Goal: Task Accomplishment & Management: Complete application form

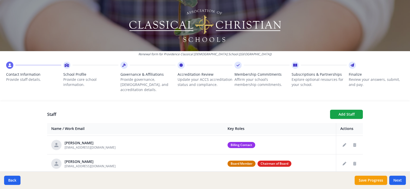
scroll to position [26, 0]
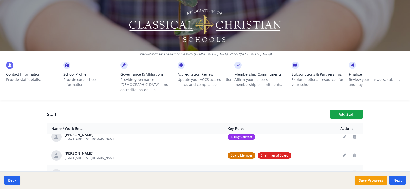
click at [353, 173] on icon "Delete staff" at bounding box center [354, 175] width 3 height 4
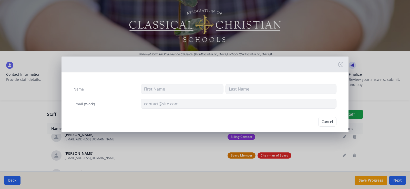
type input "[PERSON_NAME][EMAIL_ADDRESS][DOMAIN_NAME]"
click at [326, 122] on button "Delete" at bounding box center [328, 122] width 18 height 10
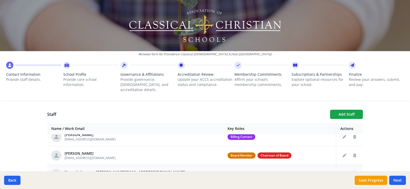
click at [353, 173] on icon "Delete staff" at bounding box center [354, 175] width 3 height 4
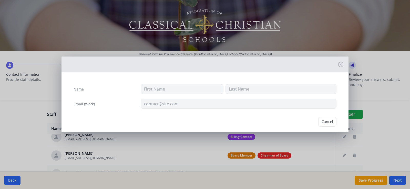
type input "[PERSON_NAME][EMAIL_ADDRESS][DOMAIN_NAME]"
click at [320, 121] on button "Delete" at bounding box center [328, 122] width 18 height 10
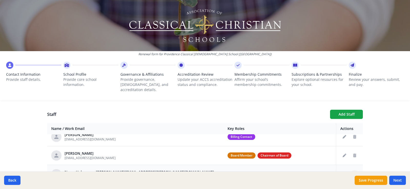
click at [353, 173] on icon "Delete staff" at bounding box center [354, 175] width 3 height 4
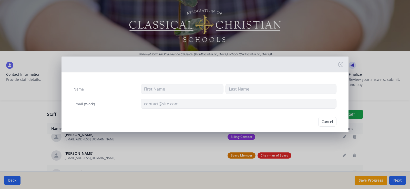
type input "[PERSON_NAME][EMAIL_ADDRESS][PERSON_NAME][DOMAIN_NAME]"
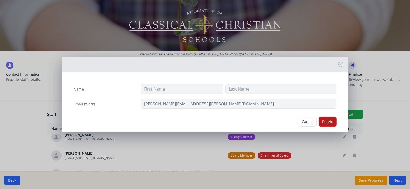
click at [322, 122] on button "Delete" at bounding box center [328, 122] width 18 height 10
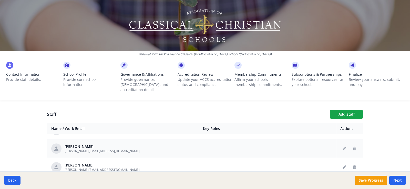
scroll to position [77, 0]
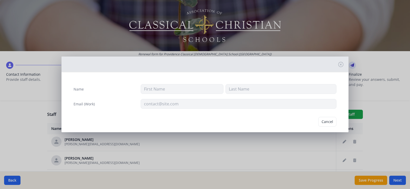
type input "[PERSON_NAME]"
type input "[EMAIL_ADDRESS][DOMAIN_NAME]"
click at [326, 124] on button "Delete" at bounding box center [328, 122] width 18 height 10
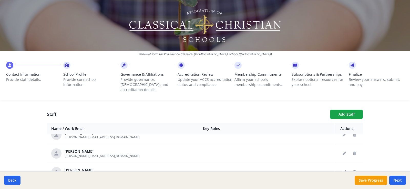
scroll to position [128, 0]
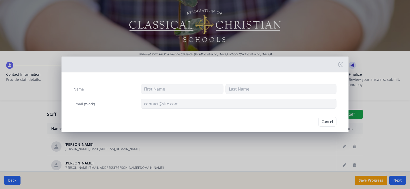
type input "[PERSON_NAME]"
type input "[EMAIL_ADDRESS][DOMAIN_NAME]"
click at [321, 123] on button "Delete" at bounding box center [328, 122] width 18 height 10
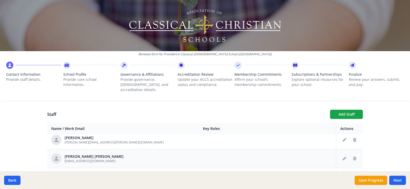
scroll to position [154, 0]
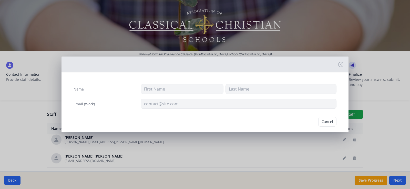
type input "[PERSON_NAME]"
type input "[PERSON_NAME][EMAIL_ADDRESS][DOMAIN_NAME]"
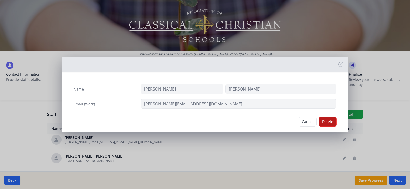
click at [321, 123] on button "Delete" at bounding box center [328, 122] width 18 height 10
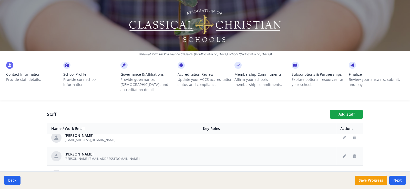
scroll to position [256, 0]
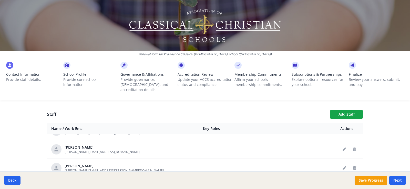
click at [351, 183] on button "Delete staff" at bounding box center [355, 187] width 8 height 8
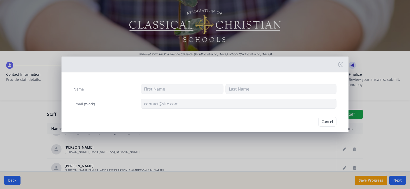
type input "[PERSON_NAME]"
type input "[PERSON_NAME][EMAIL_ADDRESS][DOMAIN_NAME]"
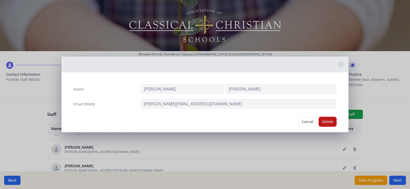
click at [321, 123] on button "Delete" at bounding box center [328, 122] width 18 height 10
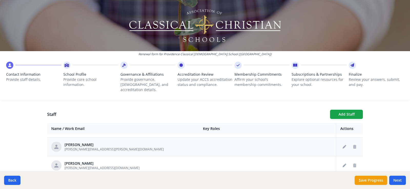
scroll to position [205, 0]
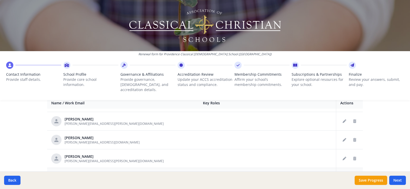
click at [353, 176] on icon "Delete staff" at bounding box center [354, 178] width 3 height 4
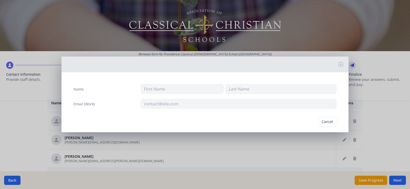
type input "[PERSON_NAME]"
type input "[PERSON_NAME][EMAIL_ADDRESS][DOMAIN_NAME]"
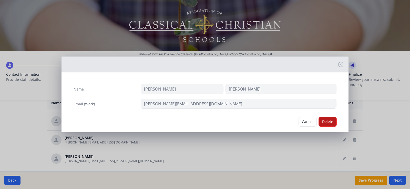
click at [328, 119] on button "Delete" at bounding box center [328, 122] width 18 height 10
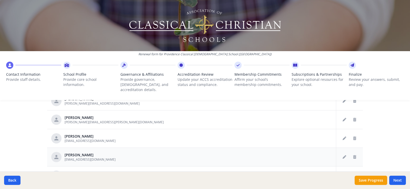
scroll to position [266, 0]
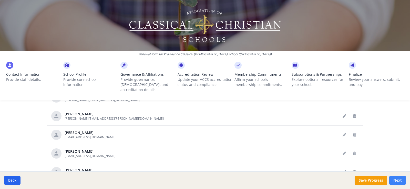
click at [402, 179] on button "Next" at bounding box center [397, 180] width 17 height 9
type input "[PHONE_NUMBER]"
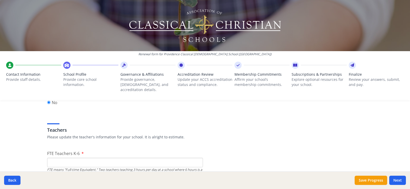
scroll to position [292, 0]
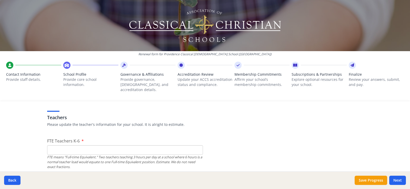
click at [101, 146] on input "FTE Teachers K-6" at bounding box center [125, 150] width 156 height 9
type input "7"
click at [80, 185] on input "FTE Teachers 7-12" at bounding box center [125, 189] width 156 height 9
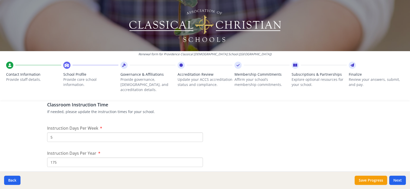
scroll to position [420, 0]
type input "8"
click at [91, 158] on input "175" at bounding box center [125, 162] width 156 height 9
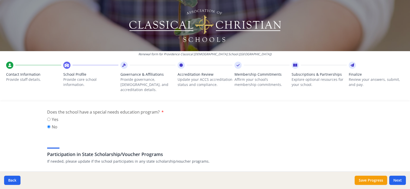
scroll to position [625, 0]
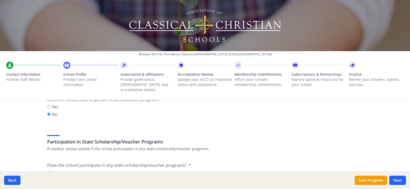
type input "171"
click at [47, 171] on input "Yes" at bounding box center [48, 172] width 3 height 3
radio input "true"
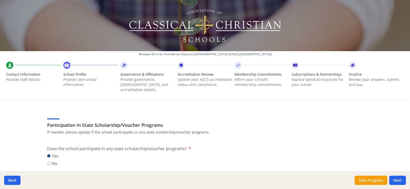
scroll to position [651, 0]
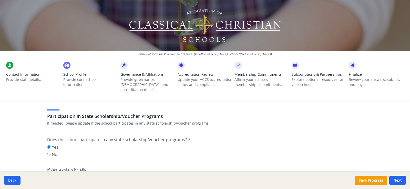
click at [72, 175] on textarea "If Yes, explain briefly." at bounding box center [205, 192] width 316 height 34
click at [79, 175] on textarea "[US_STATE] GOAL [US_STATE] Promise Scholarship program" at bounding box center [205, 192] width 316 height 34
click at [78, 175] on textarea "[US_STATE] GOAL program (tax offset program) [US_STATE] Promise Scholarship pro…" at bounding box center [205, 192] width 316 height 34
click at [98, 175] on textarea "[US_STATE] GOAL (tax offset program) [US_STATE] Promise Scholarship program" at bounding box center [205, 192] width 316 height 34
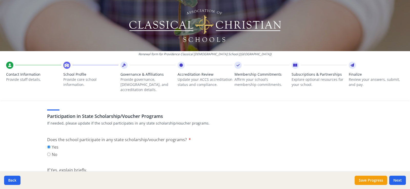
click at [119, 175] on textarea "[US_STATE] GOAL (tax offset program) [US_STATE] Promise Scholarship (scholarshi…" at bounding box center [205, 192] width 316 height 34
type textarea "[US_STATE] GOAL (tax offset program) [US_STATE] Promise Scholarship (scholarshi…"
click at [396, 178] on button "Next" at bounding box center [397, 180] width 17 height 9
click at [396, 181] on button "Next" at bounding box center [397, 180] width 17 height 9
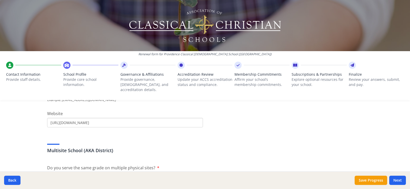
scroll to position [205, 0]
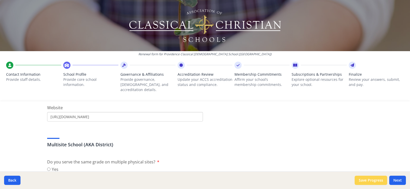
click at [373, 181] on button "Save Progress" at bounding box center [371, 180] width 33 height 9
click at [12, 180] on button "Back" at bounding box center [12, 180] width 16 height 9
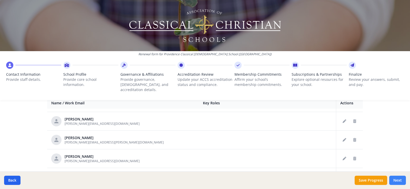
click at [397, 183] on button "Next" at bounding box center [397, 180] width 17 height 9
type input "[PHONE_NUMBER]"
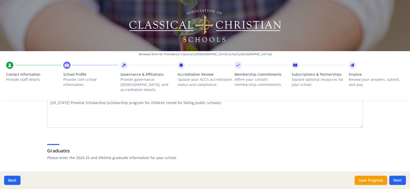
scroll to position [744, 0]
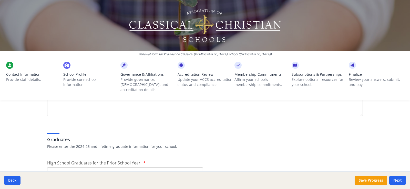
click at [116, 168] on input "High School Graduates for the Prior School Year." at bounding box center [125, 172] width 156 height 9
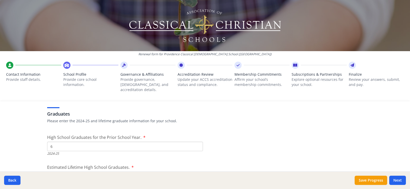
type input "6"
click at [65, 172] on input "Estimated Lifetime High School Graduates." at bounding box center [125, 176] width 156 height 9
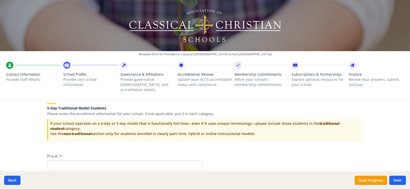
scroll to position [1102, 0]
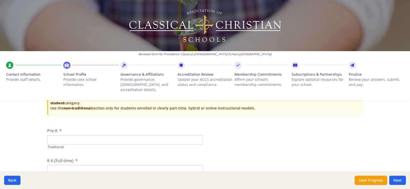
type input "71"
click at [84, 135] on input "Pre-K" at bounding box center [125, 139] width 156 height 9
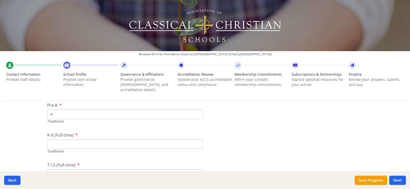
type input "4"
click at [71, 140] on input "K-6 (Full-time)" at bounding box center [125, 144] width 156 height 9
type input "72"
click at [67, 170] on input "7-12 (Full-time)" at bounding box center [125, 174] width 156 height 9
type input "47"
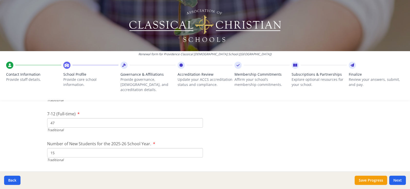
scroll to position [1205, 0]
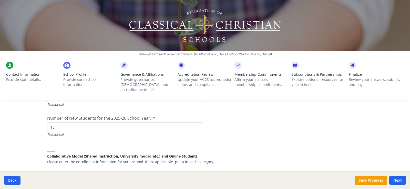
type input "15"
click at [89, 183] on input "K-6 (Part-time)" at bounding box center [125, 187] width 156 height 9
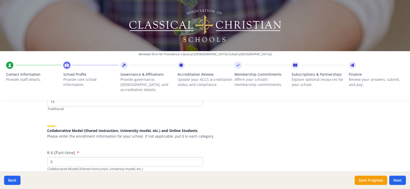
type input "0"
click at [73, 187] on input "7-12 (Part-time)" at bounding box center [125, 191] width 156 height 9
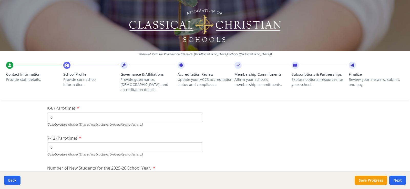
scroll to position [1282, 0]
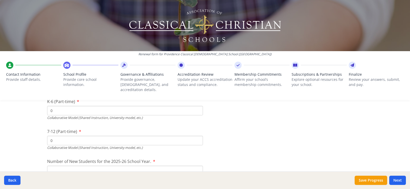
type input "0"
click at [76, 55] on input "Number of New Students for the 2025-26 School Year." at bounding box center [125, 50] width 156 height 9
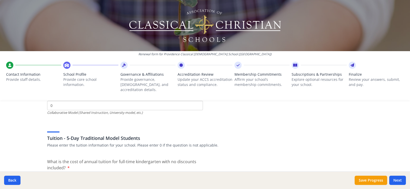
scroll to position [1359, 0]
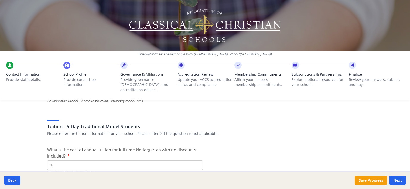
type input "0"
click at [64, 161] on input "$" at bounding box center [125, 165] width 156 height 9
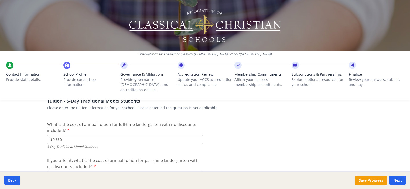
type input "$9 660"
click at [69, 171] on input "$" at bounding box center [125, 175] width 156 height 9
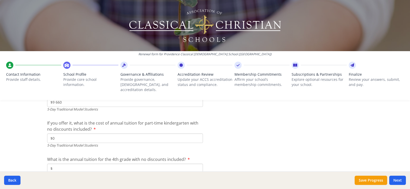
scroll to position [1436, 0]
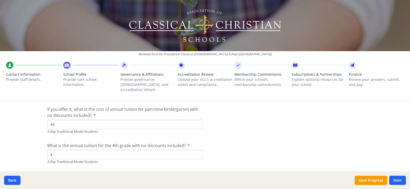
type input "$0"
click at [63, 150] on input "$" at bounding box center [125, 154] width 156 height 9
type input "$9 660"
click at [67, 180] on input "$" at bounding box center [125, 184] width 156 height 9
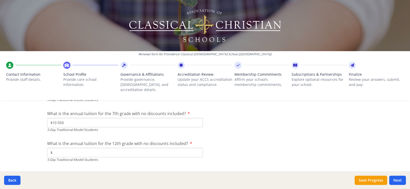
scroll to position [1513, 0]
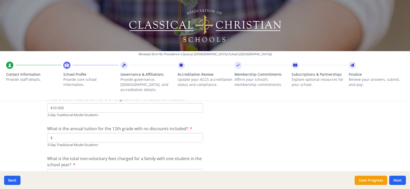
type input "$10 050"
click at [65, 133] on input "$" at bounding box center [125, 137] width 156 height 9
type input "$10 050"
click at [80, 169] on input "$" at bounding box center [125, 173] width 156 height 9
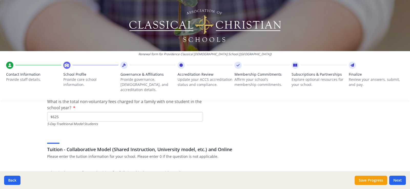
scroll to position [1590, 0]
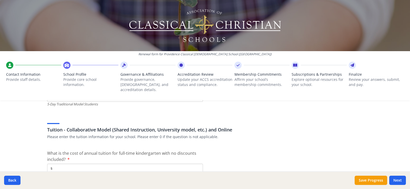
type input "$625"
type input "$0"
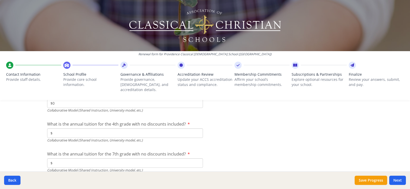
scroll to position [1692, 0]
type input "$0"
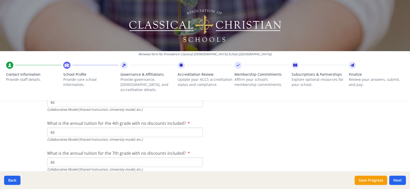
type input "$0"
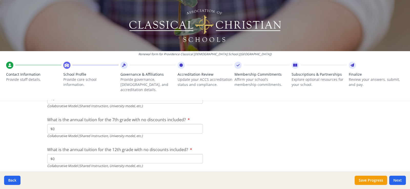
scroll to position [1730, 0]
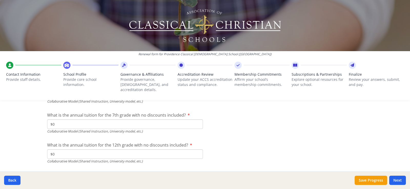
type input "$0"
click at [70, 186] on input "$" at bounding box center [125, 190] width 156 height 9
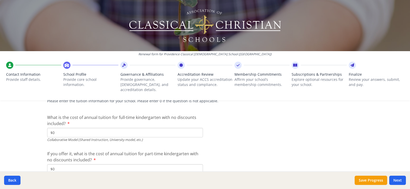
scroll to position [1602, 0]
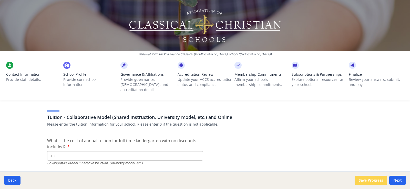
type input "$0"
click at [375, 181] on button "Save Progress" at bounding box center [371, 180] width 33 height 9
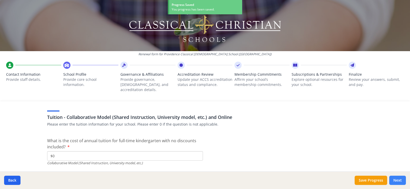
click at [399, 178] on button "Next" at bounding box center [397, 180] width 17 height 9
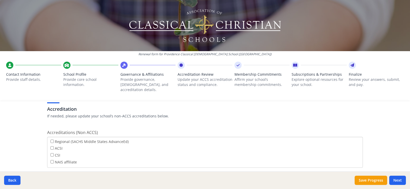
scroll to position [205, 0]
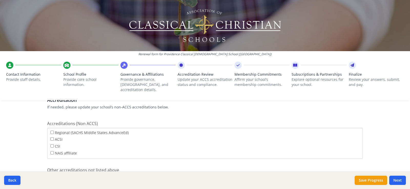
click at [58, 175] on input "GAC" at bounding box center [205, 179] width 316 height 9
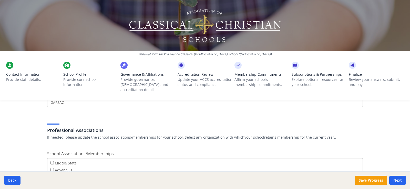
scroll to position [304, 0]
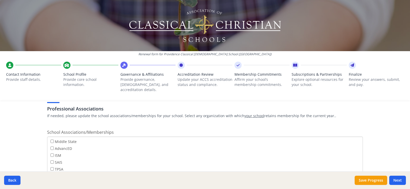
type input "GAPSAC"
click at [369, 179] on button "Save Progress" at bounding box center [371, 180] width 33 height 9
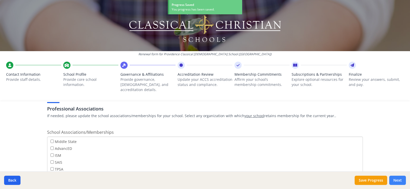
click at [399, 178] on button "Next" at bounding box center [397, 180] width 17 height 9
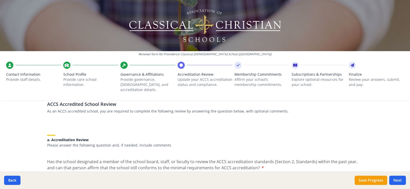
scroll to position [51, 0]
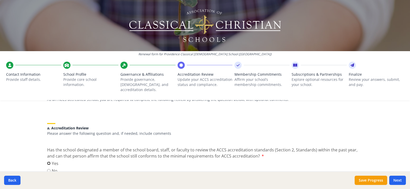
click at [47, 162] on input "Yes" at bounding box center [48, 163] width 3 height 3
radio input "true"
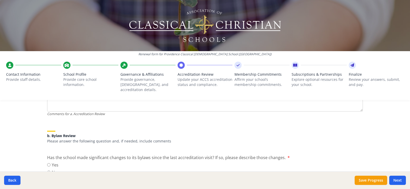
scroll to position [154, 0]
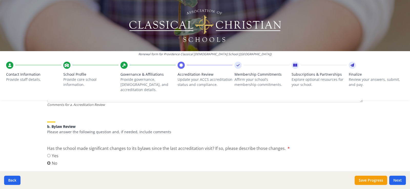
click at [47, 162] on input "No" at bounding box center [48, 163] width 3 height 3
radio input "true"
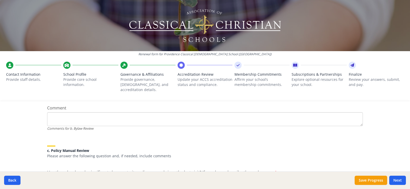
scroll to position [231, 0]
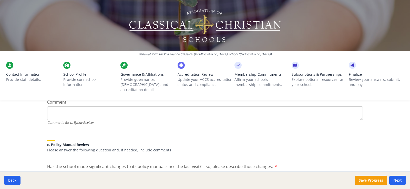
click at [47, 180] on input "No" at bounding box center [48, 181] width 3 height 3
radio input "true"
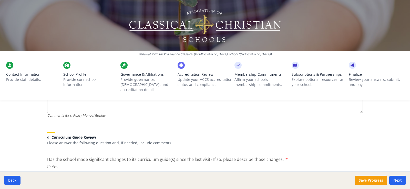
scroll to position [333, 0]
click at [47, 173] on input "No" at bounding box center [48, 174] width 3 height 3
radio input "true"
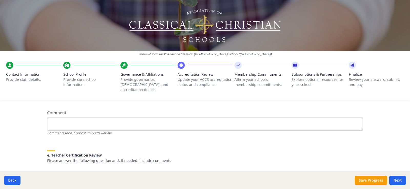
scroll to position [436, 0]
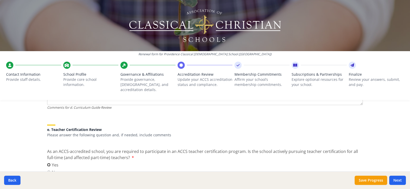
click at [47, 164] on input "Yes" at bounding box center [48, 165] width 3 height 3
radio input "true"
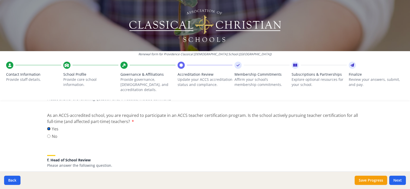
scroll to position [487, 0]
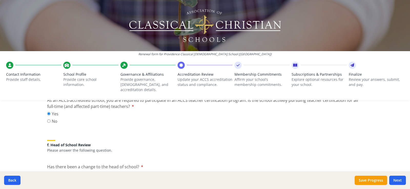
click at [48, 180] on input "No" at bounding box center [48, 181] width 3 height 3
radio input "true"
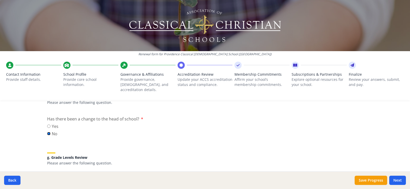
scroll to position [564, 0]
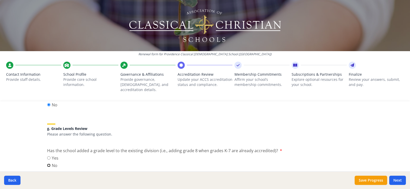
click at [48, 164] on input "No" at bounding box center [48, 165] width 3 height 3
radio input "true"
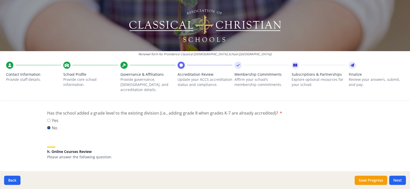
scroll to position [615, 0]
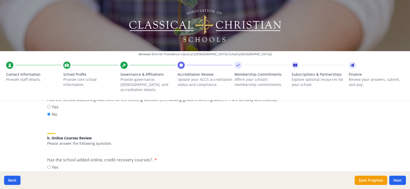
click at [49, 172] on label "No" at bounding box center [52, 175] width 11 height 6
click at [49, 173] on input "No" at bounding box center [48, 174] width 3 height 3
radio input "true"
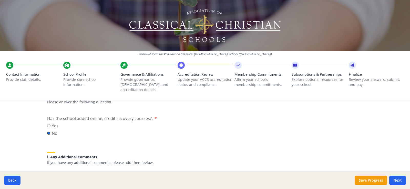
scroll to position [659, 0]
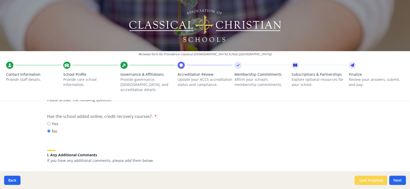
click at [365, 179] on button "Save Progress" at bounding box center [371, 180] width 33 height 9
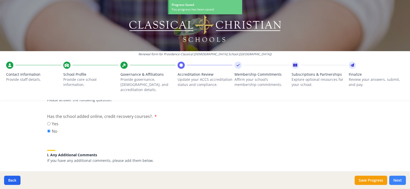
click at [399, 180] on button "Next" at bounding box center [397, 180] width 17 height 9
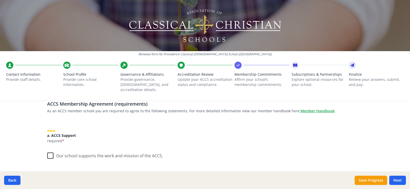
scroll to position [51, 0]
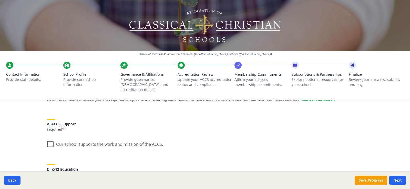
click at [48, 138] on label "Our school supports the work and mission of the ACCS." at bounding box center [105, 143] width 116 height 11
click at [0, 0] on input "Our school supports the work and mission of the ACCS." at bounding box center [0, 0] width 0 height 0
click at [48, 183] on label "Our school is committed to providing or finding a path to full K-12 classical […" at bounding box center [205, 191] width 316 height 17
click at [0, 0] on input "Our school is committed to providing or finding a path to full K-12 classical […" at bounding box center [0, 0] width 0 height 0
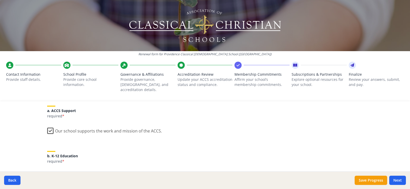
scroll to position [128, 0]
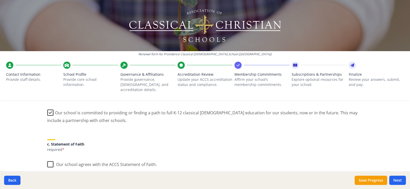
click at [48, 158] on label "Our school agrees with the ACCS Statement of Faith." at bounding box center [102, 163] width 110 height 11
click at [0, 0] on input "Our school agrees with the ACCS Statement of Faith." at bounding box center [0, 0] width 0 height 0
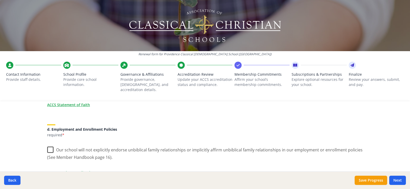
scroll to position [205, 0]
click at [49, 143] on label "Our school will not explicitly endorse unbiblical family relationships or impli…" at bounding box center [205, 151] width 316 height 17
click at [0, 0] on input "Our school will not explicitly endorse unbiblical family relationships or impli…" at bounding box center [0, 0] width 0 height 0
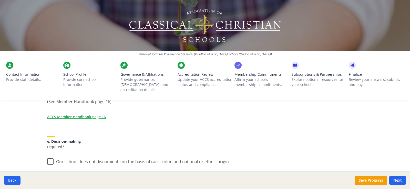
scroll to position [282, 0]
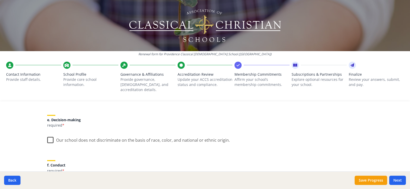
click at [48, 134] on label "Our school does not discriminate on the basis of race, color, and national or e…" at bounding box center [138, 139] width 183 height 11
click at [0, 0] on input "Our school does not discriminate on the basis of race, color, and national or e…" at bounding box center [0, 0] width 0 height 0
click at [48, 179] on label "Our school agrees to treat other ACCS member schools according to "the golden r…" at bounding box center [188, 184] width 283 height 11
click at [0, 0] on input "Our school agrees to treat other ACCS member schools according to "the golden r…" at bounding box center [0, 0] width 0 height 0
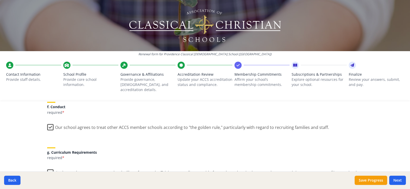
scroll to position [359, 0]
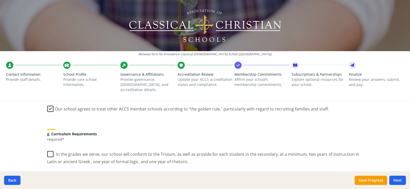
click at [48, 148] on label "In the grades we serve, our school will conform to the Trivium, as well as prov…" at bounding box center [205, 156] width 316 height 17
click at [0, 0] on input "In the grades we serve, our school will conform to the Trivium, as well as prov…" at bounding box center [0, 0] width 0 height 0
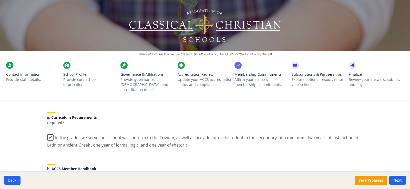
scroll to position [385, 0]
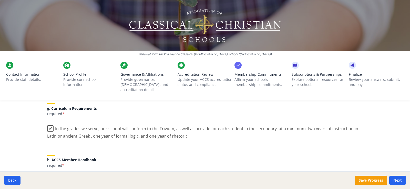
click at [48, 174] on label "We have received and will comply with the terms for ACCS Membership as indicate…" at bounding box center [163, 179] width 233 height 11
click at [0, 0] on input "We have received and will comply with the terms for ACCS Membership as indicate…" at bounding box center [0, 0] width 0 height 0
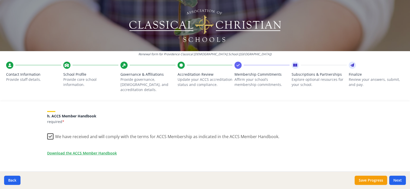
scroll to position [419, 0]
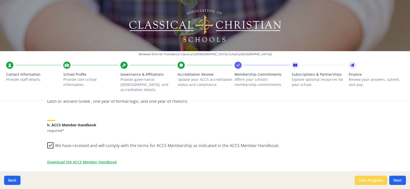
click at [367, 182] on button "Save Progress" at bounding box center [371, 180] width 33 height 9
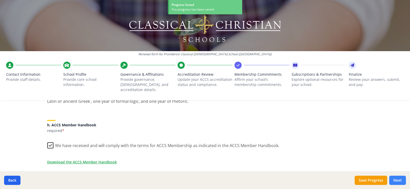
click at [400, 181] on button "Next" at bounding box center [397, 180] width 17 height 9
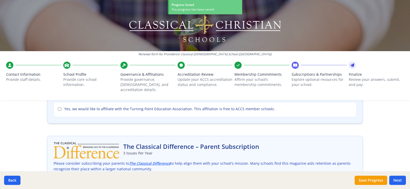
scroll to position [0, 0]
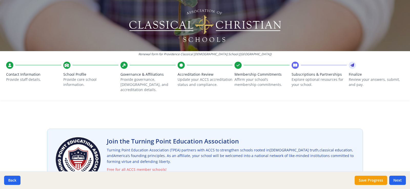
checkbox input "true"
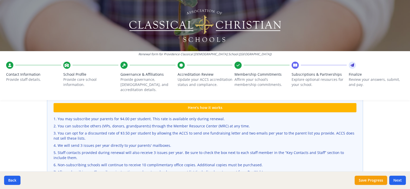
scroll to position [179, 0]
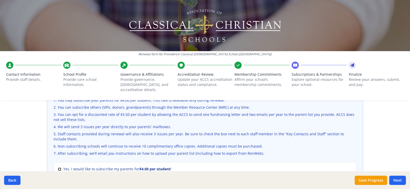
click at [58, 168] on input "Yes. I would like to subscribe my parents for $4.00 per student !" at bounding box center [59, 169] width 3 height 3
radio input "true"
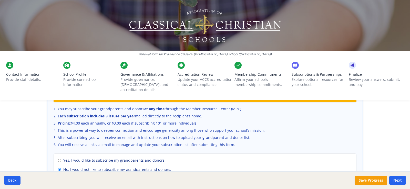
scroll to position [352, 0]
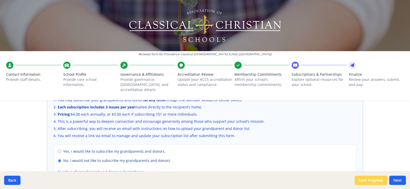
click at [367, 179] on button "Save Progress" at bounding box center [371, 180] width 33 height 9
